Goal: Information Seeking & Learning: Learn about a topic

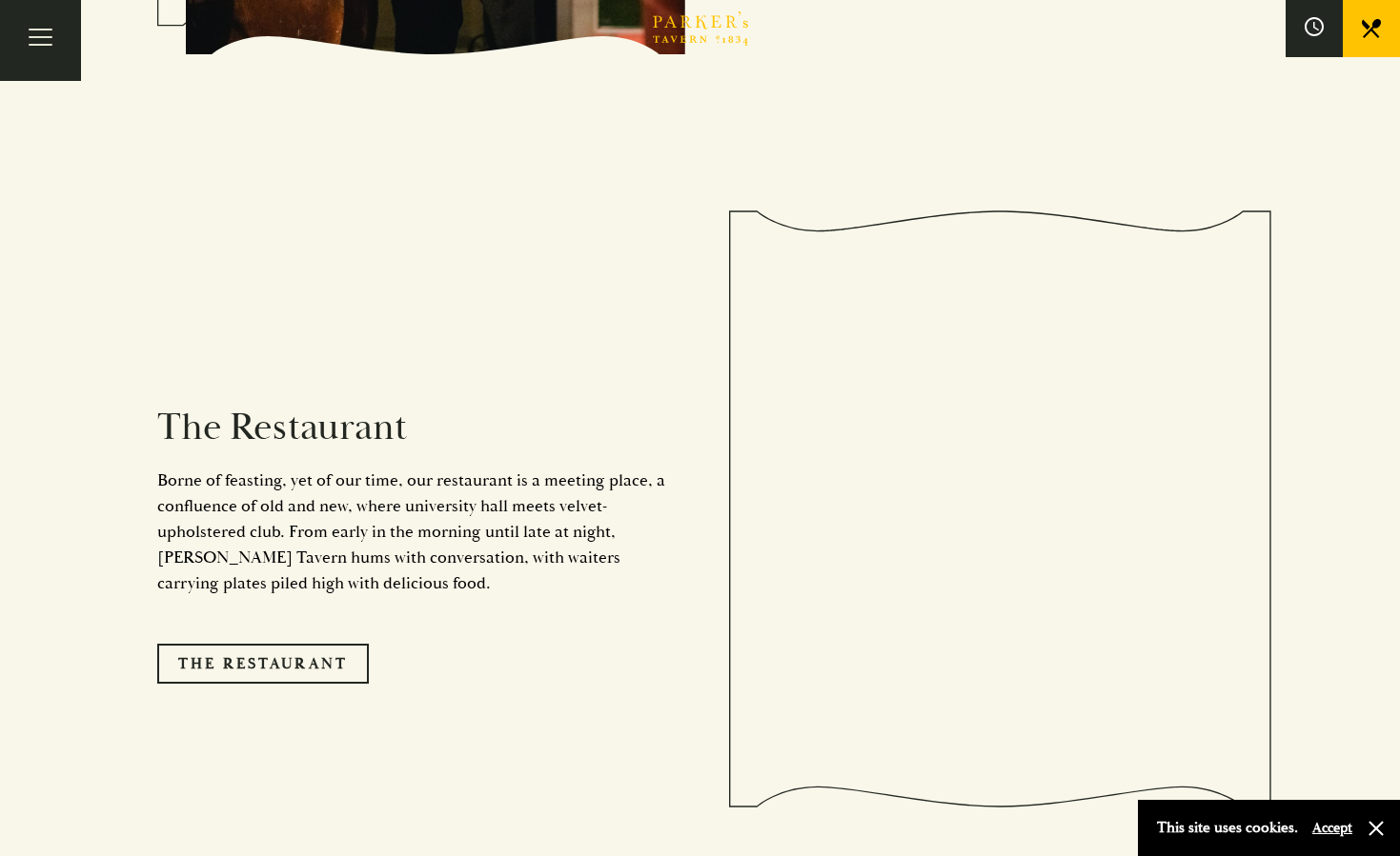
scroll to position [1509, 0]
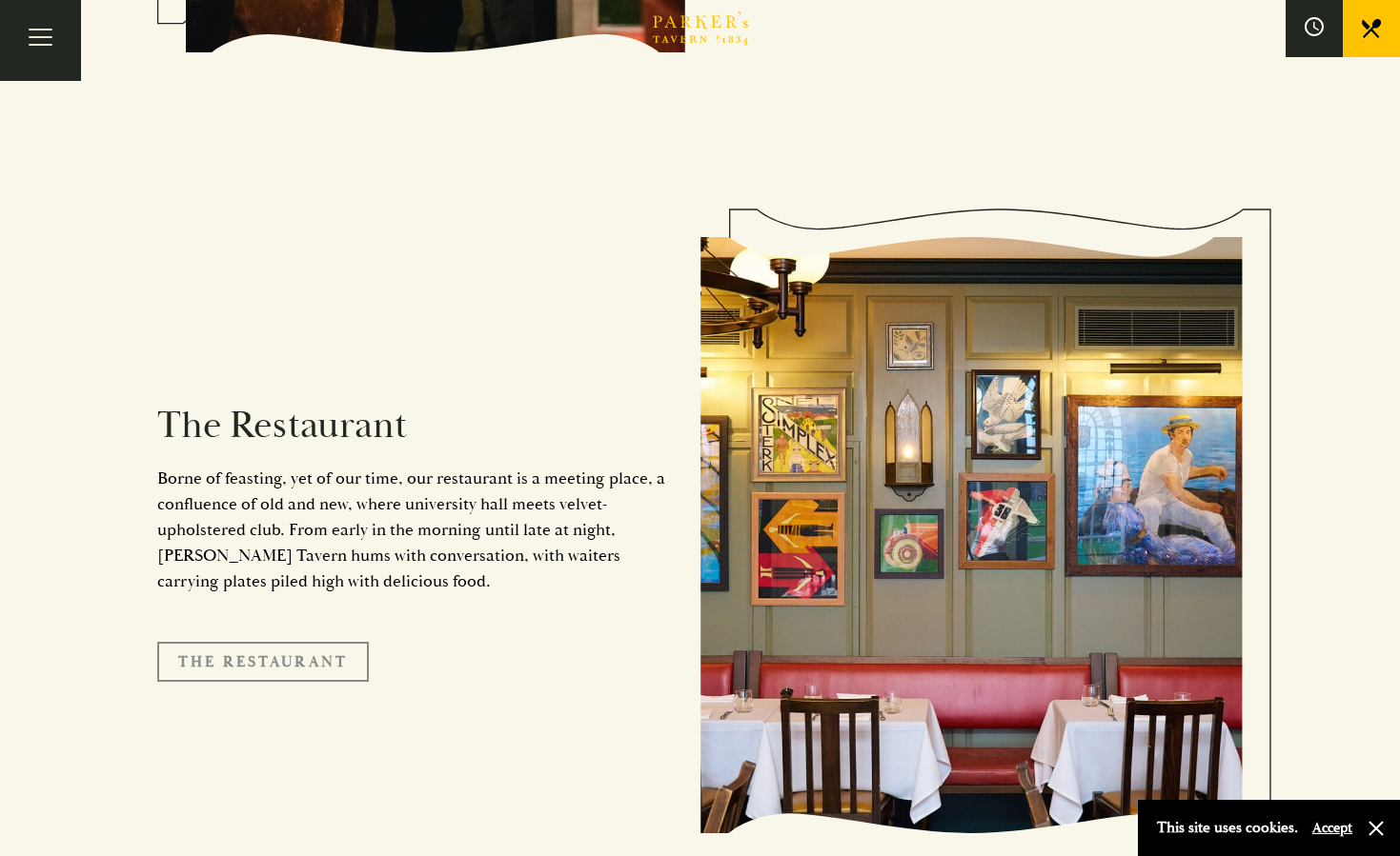
click at [317, 642] on link "The Restaurant" at bounding box center [262, 662] width 211 height 40
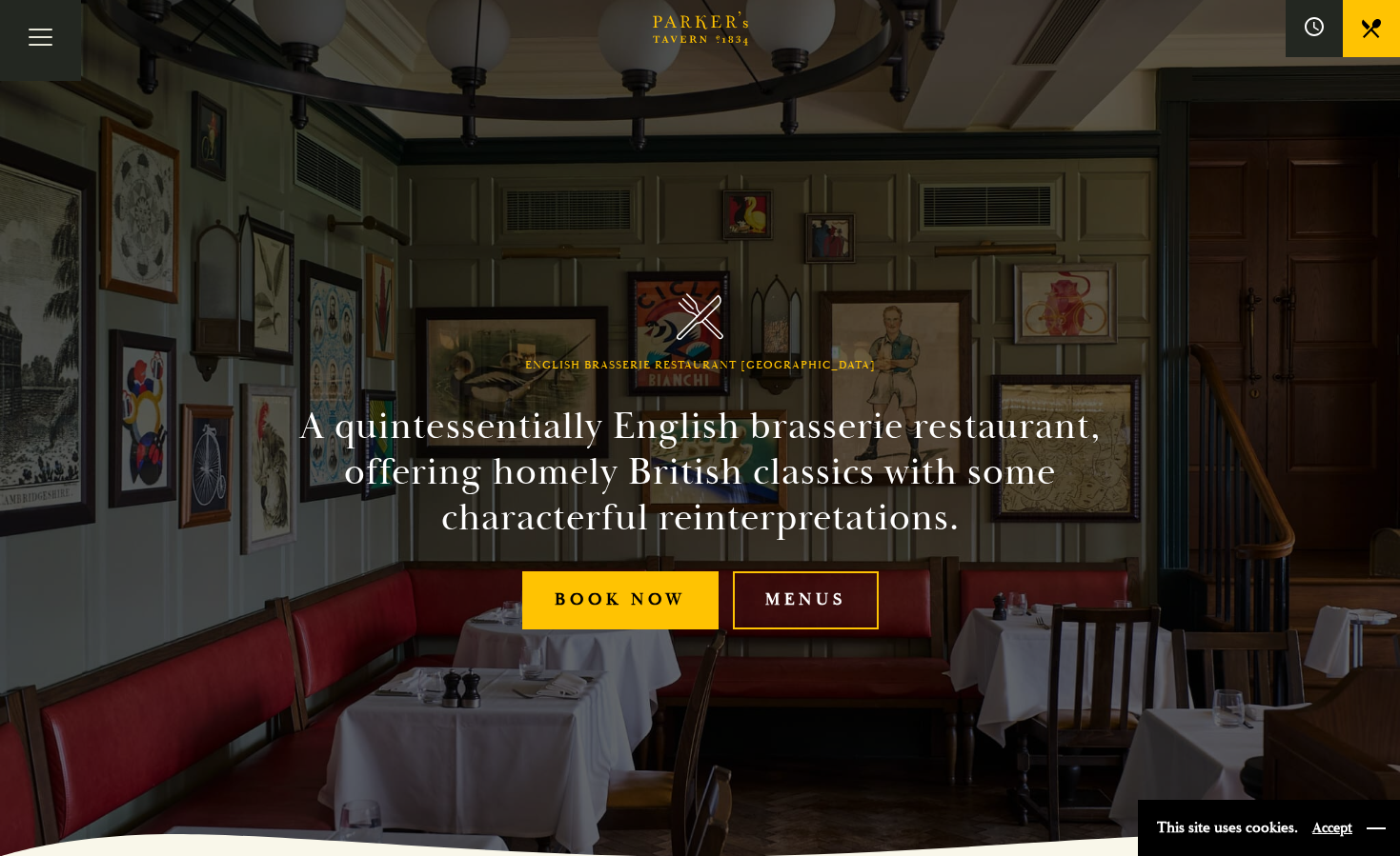
click at [1378, 826] on button "button" at bounding box center [1376, 829] width 19 height 19
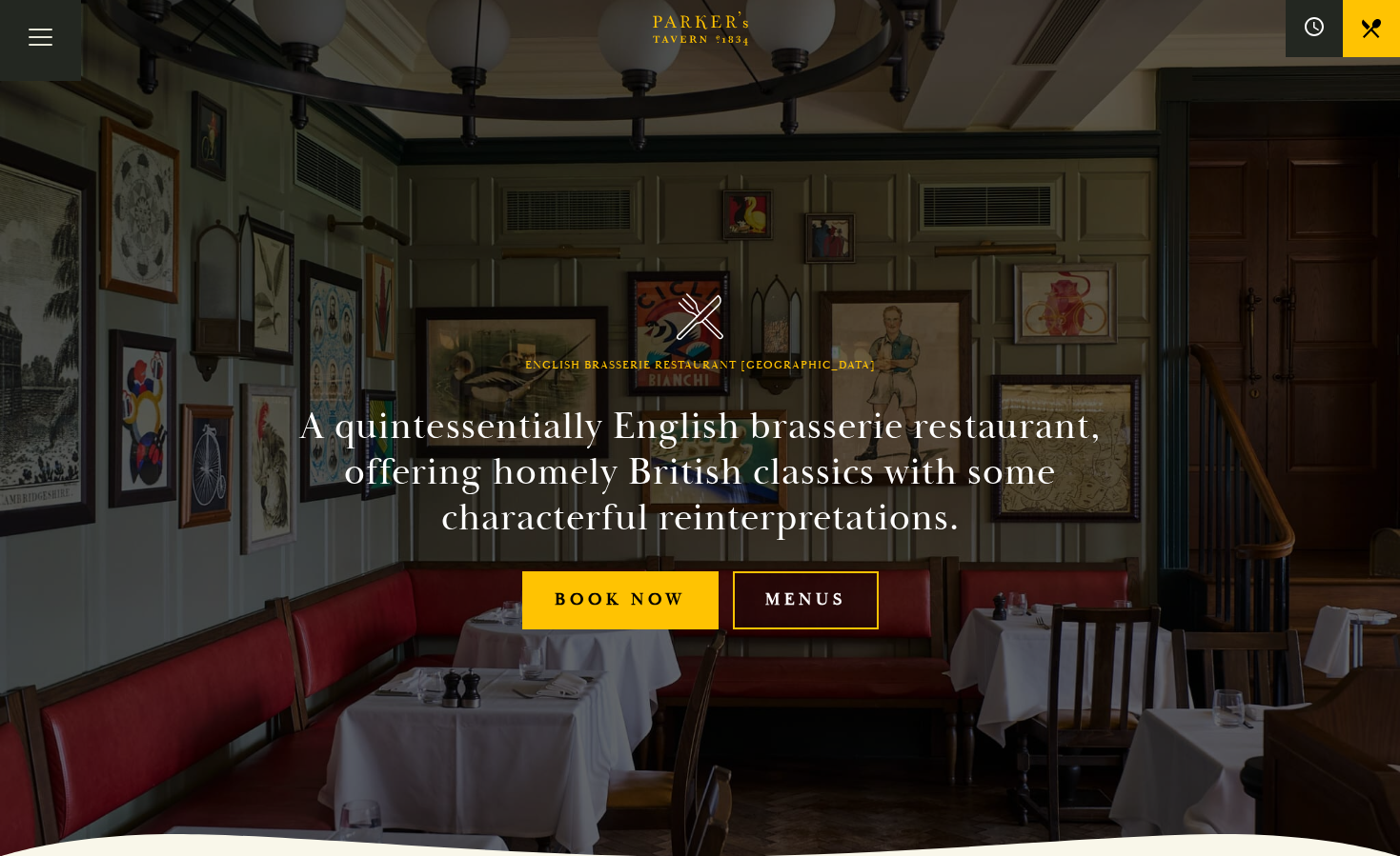
click at [788, 590] on link "Menus" at bounding box center [806, 601] width 145 height 58
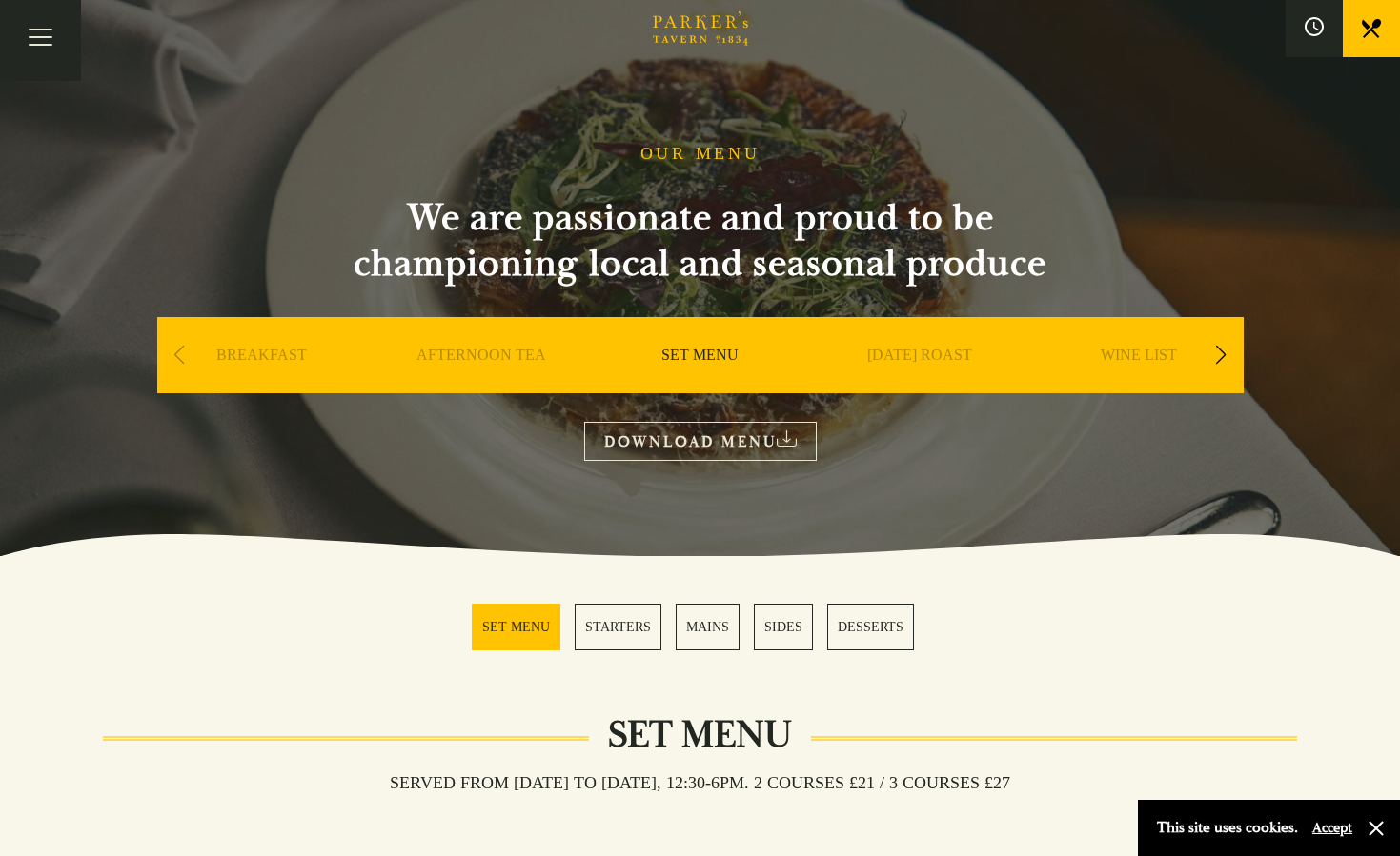
scroll to position [17, 0]
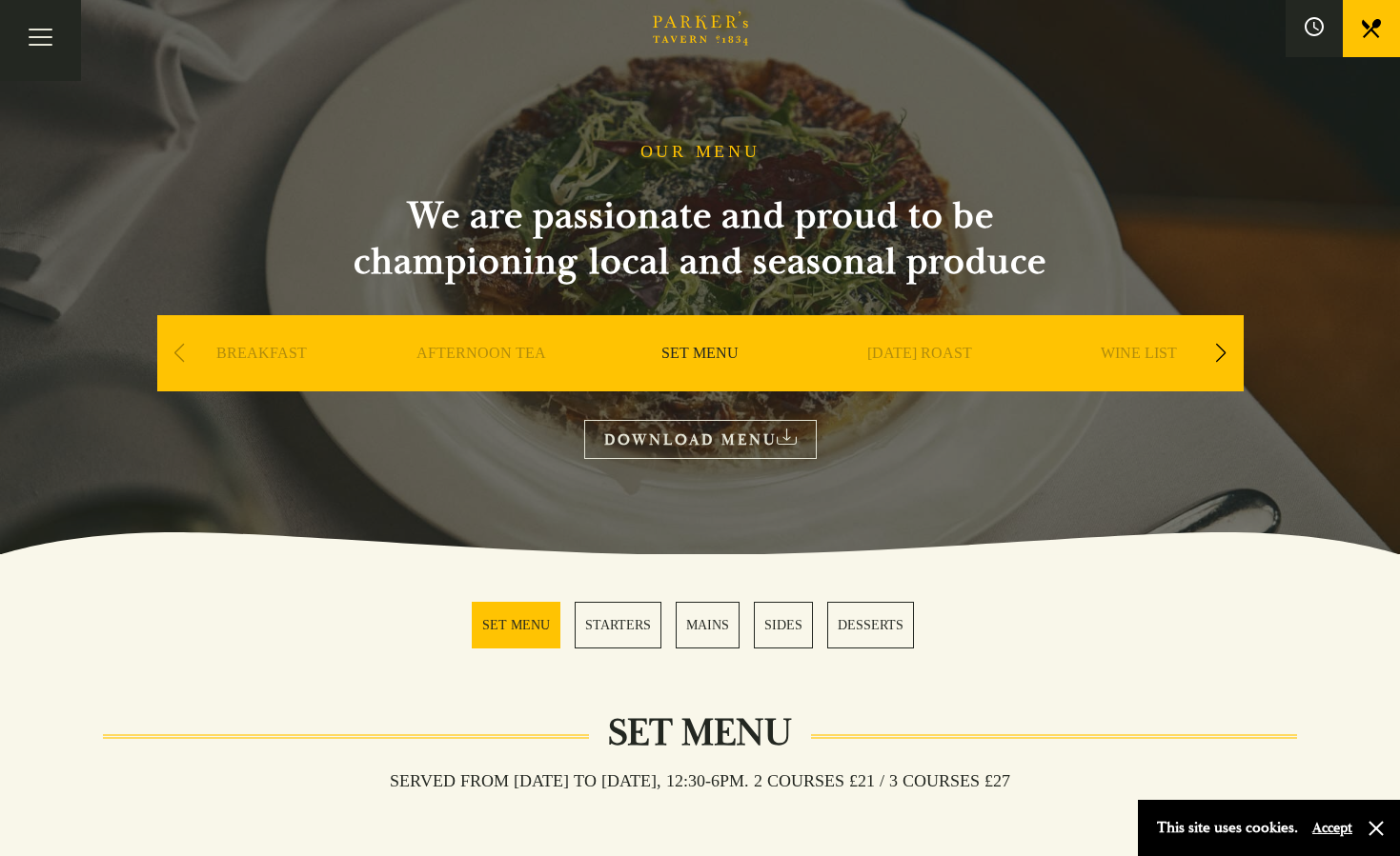
click at [900, 349] on link "SUNDAY ROAST" at bounding box center [920, 383] width 105 height 77
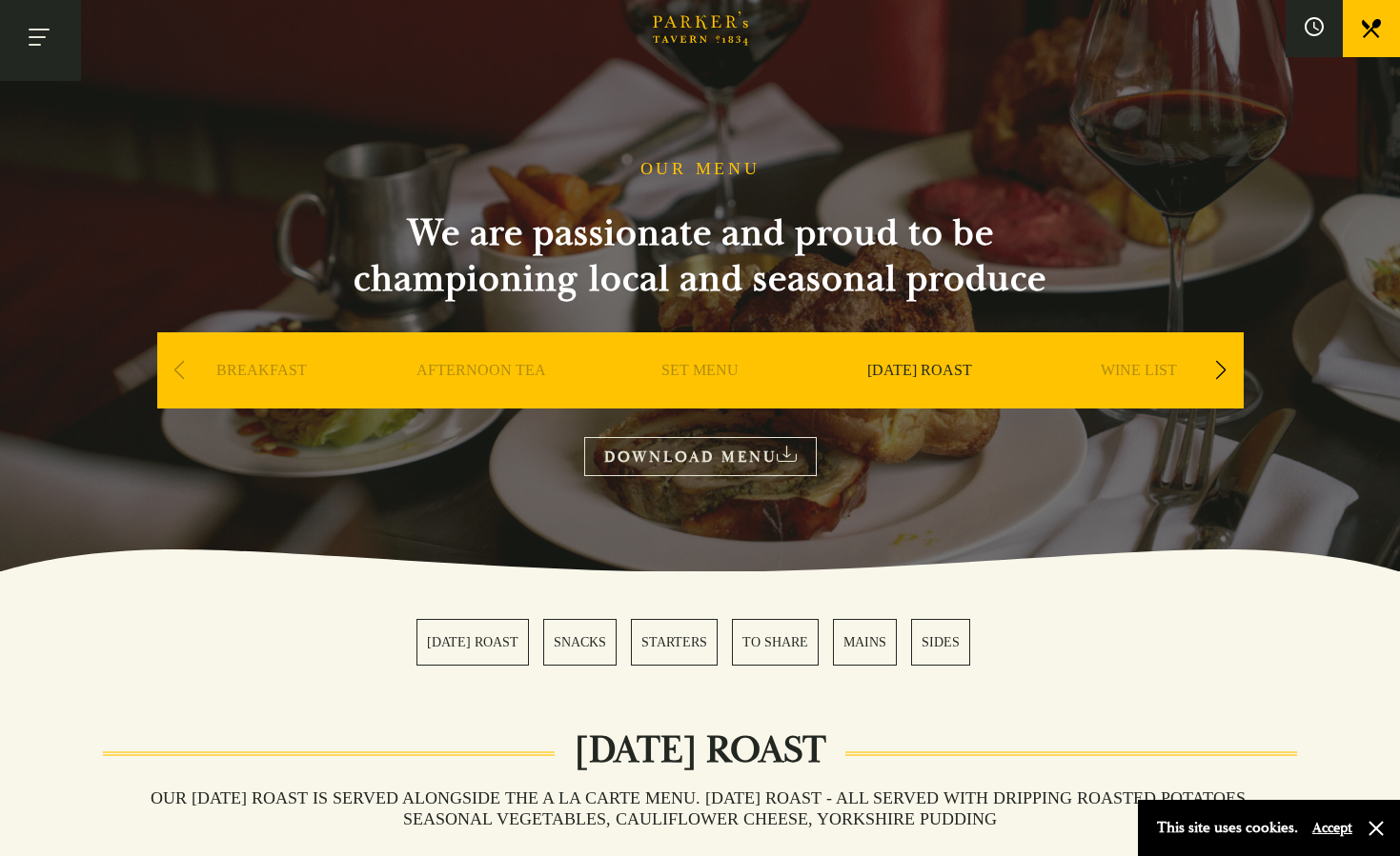
click at [38, 34] on button "Toggle navigation" at bounding box center [40, 40] width 81 height 81
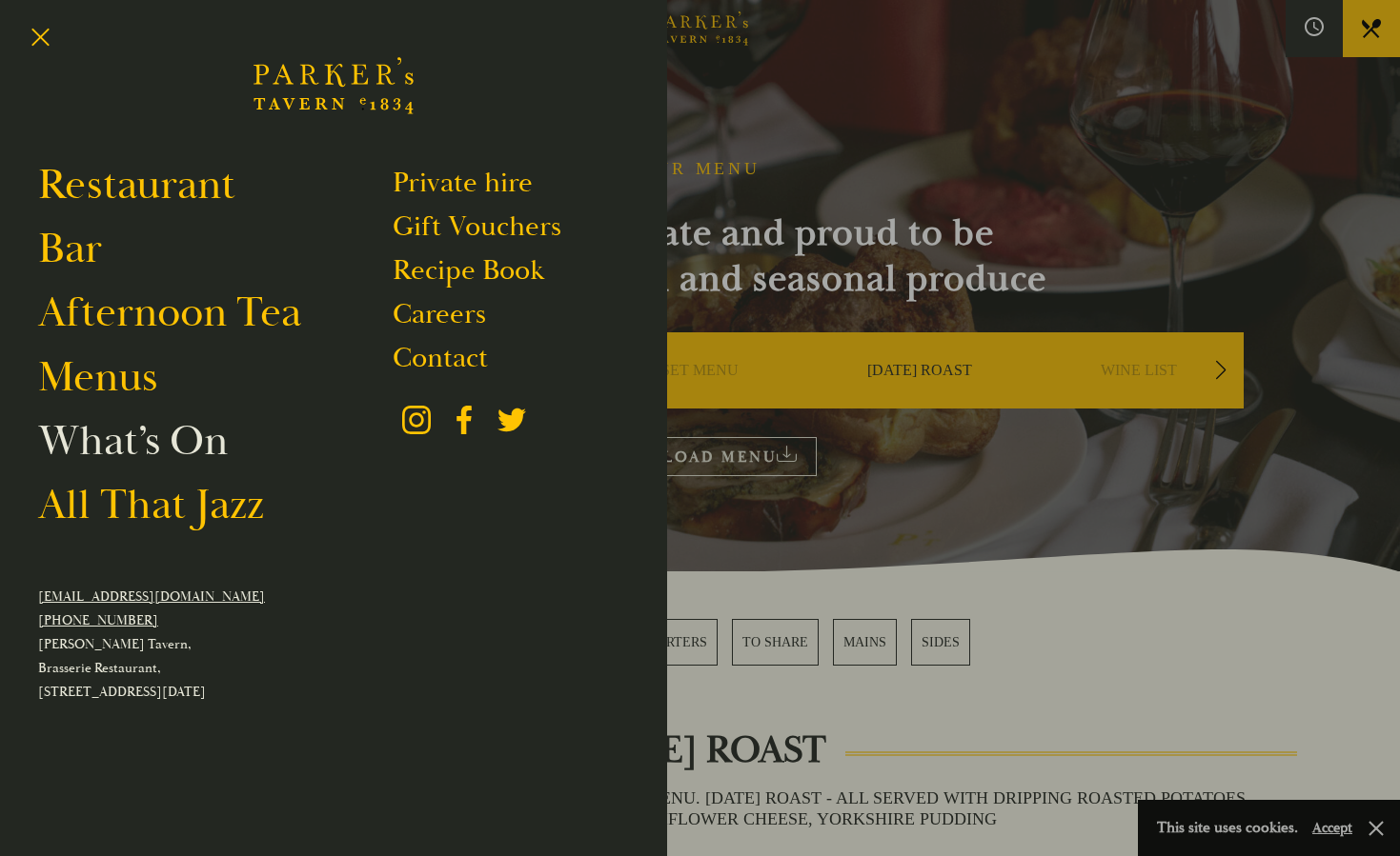
click at [146, 437] on link "What’s On" at bounding box center [133, 441] width 189 height 54
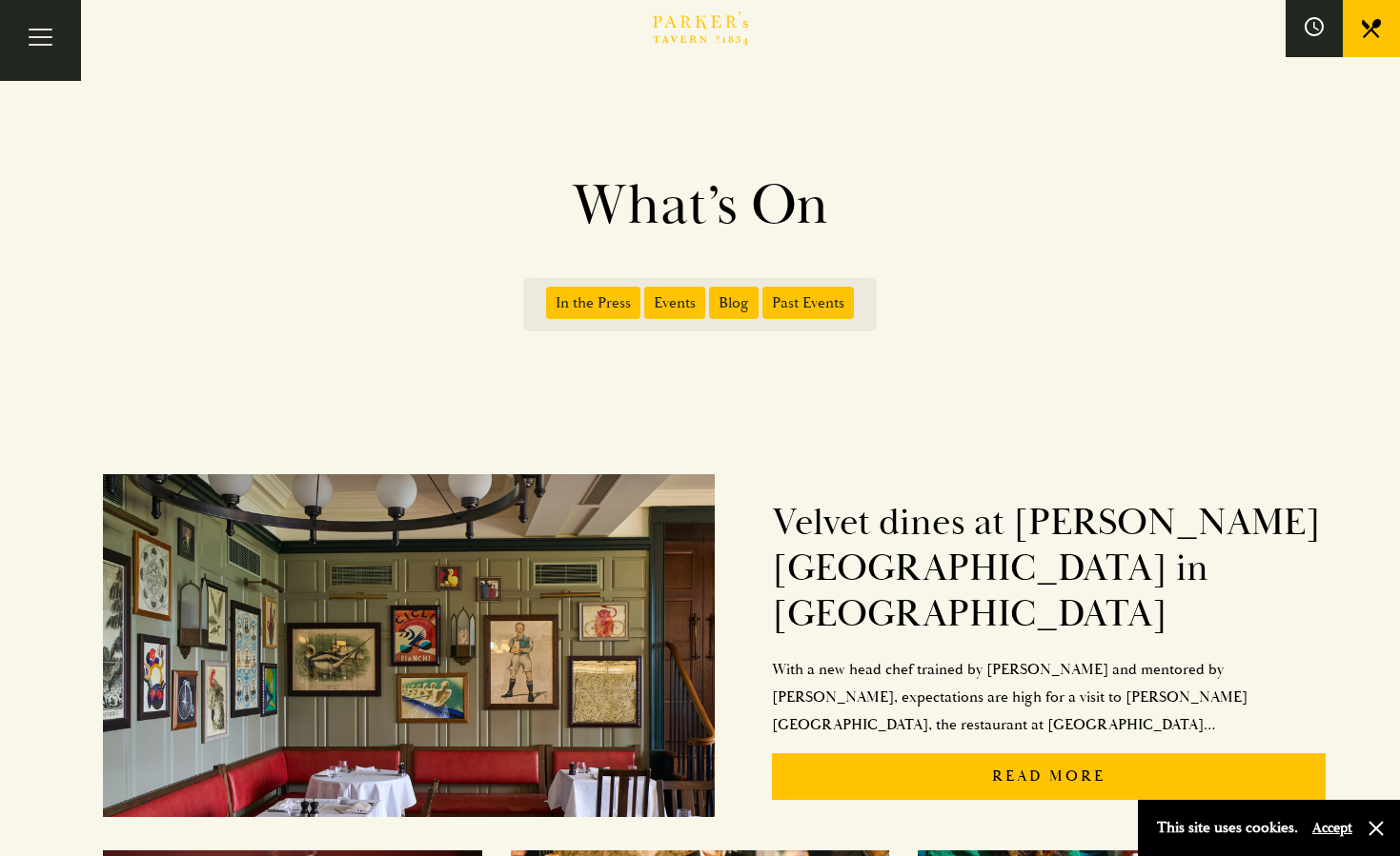
click at [673, 303] on span "Events" at bounding box center [675, 303] width 61 height 33
click at [648, 296] on input "Events" at bounding box center [648, 296] width 0 height 0
